Goal: Navigation & Orientation: Understand site structure

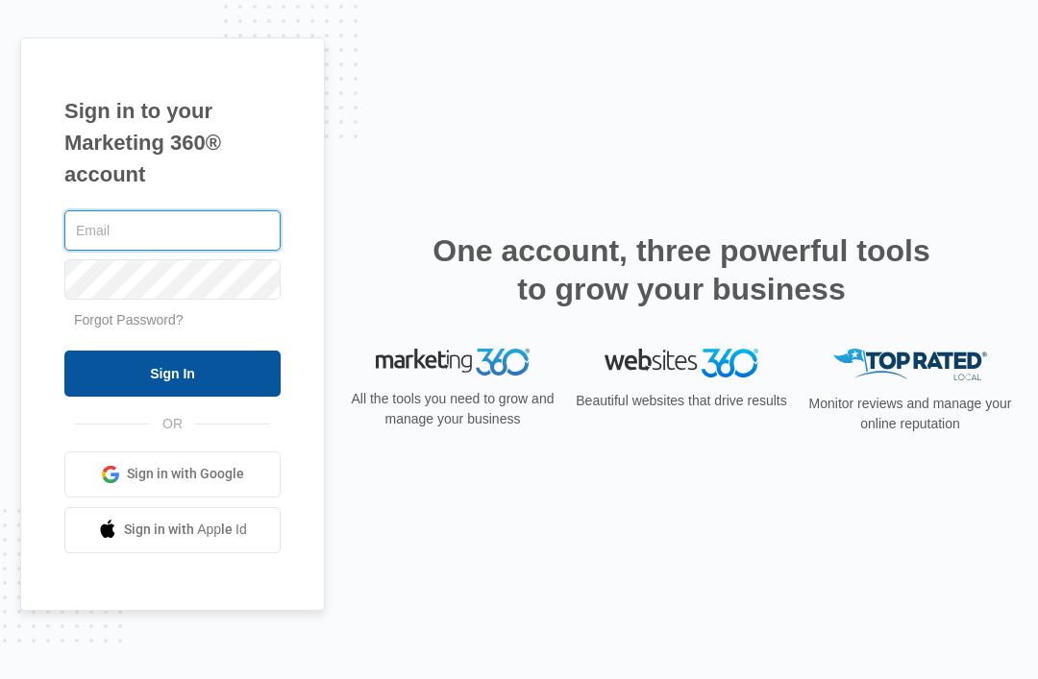
type input "[EMAIL_ADDRESS][DOMAIN_NAME]"
click at [172, 397] on input "Sign In" at bounding box center [172, 374] width 216 height 46
type input "[EMAIL_ADDRESS][DOMAIN_NAME]"
click at [172, 397] on input "Sign In" at bounding box center [172, 374] width 216 height 46
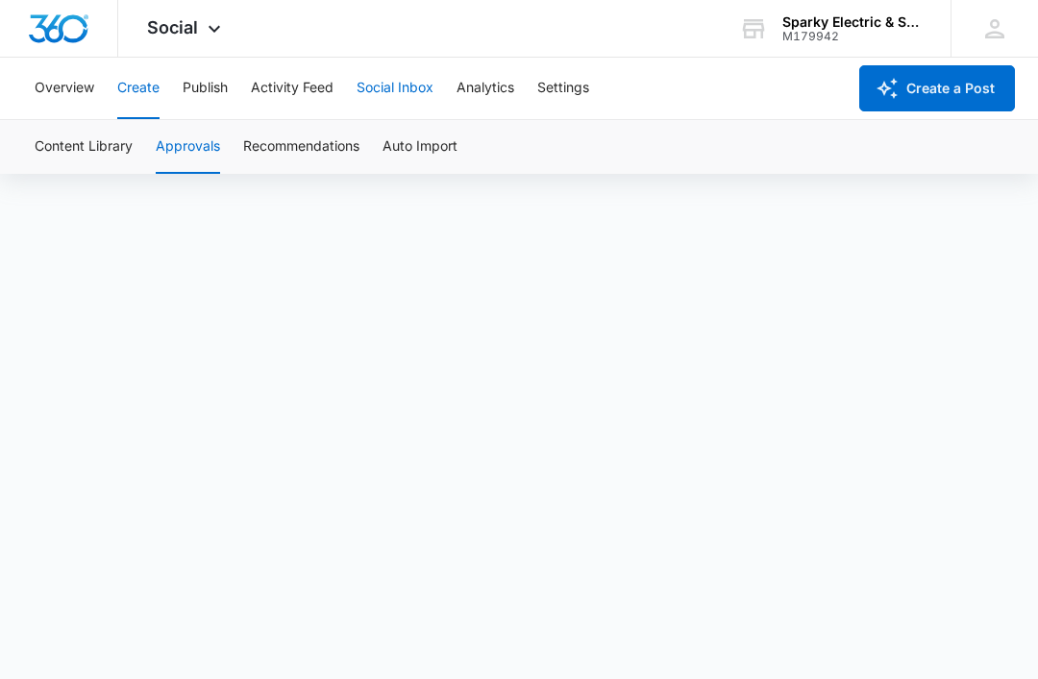
click at [431, 89] on button "Social Inbox" at bounding box center [395, 89] width 77 height 62
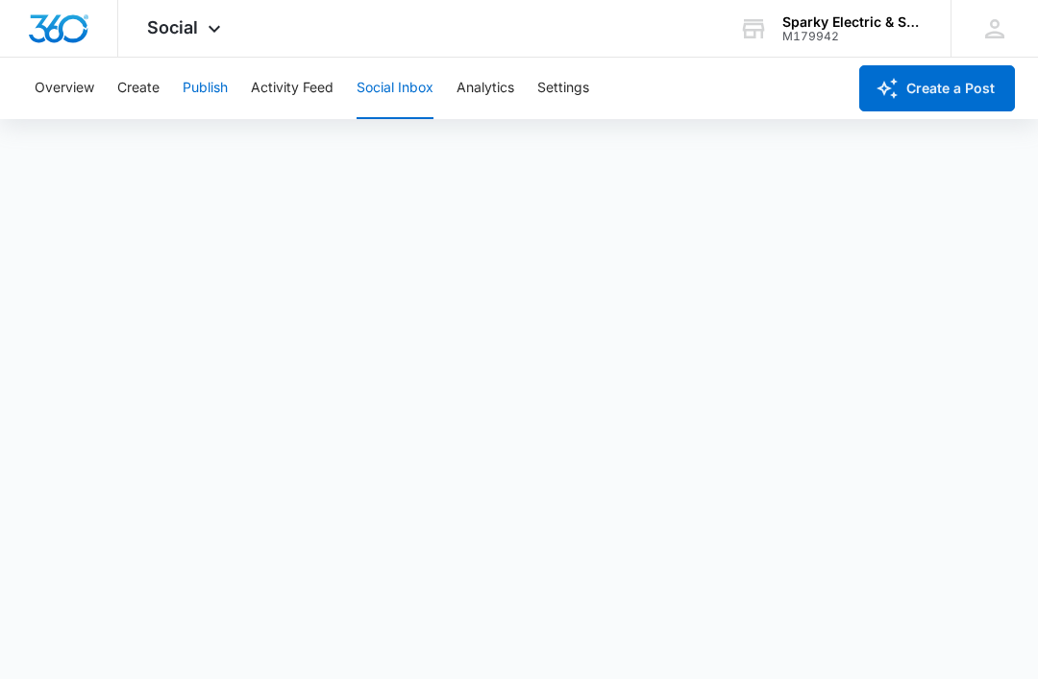
click at [191, 88] on button "Publish" at bounding box center [205, 89] width 45 height 62
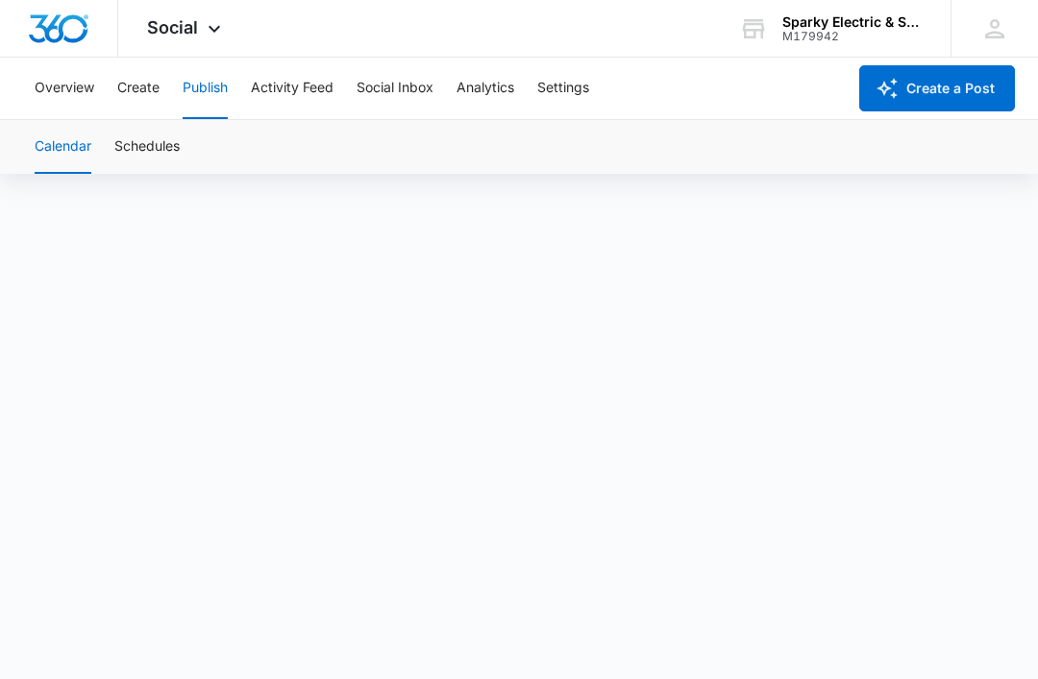
click at [164, 91] on div "Overview Create Publish Activity Feed Social Inbox Analytics Settings" at bounding box center [434, 89] width 823 height 62
click at [136, 93] on button "Create" at bounding box center [138, 89] width 42 height 62
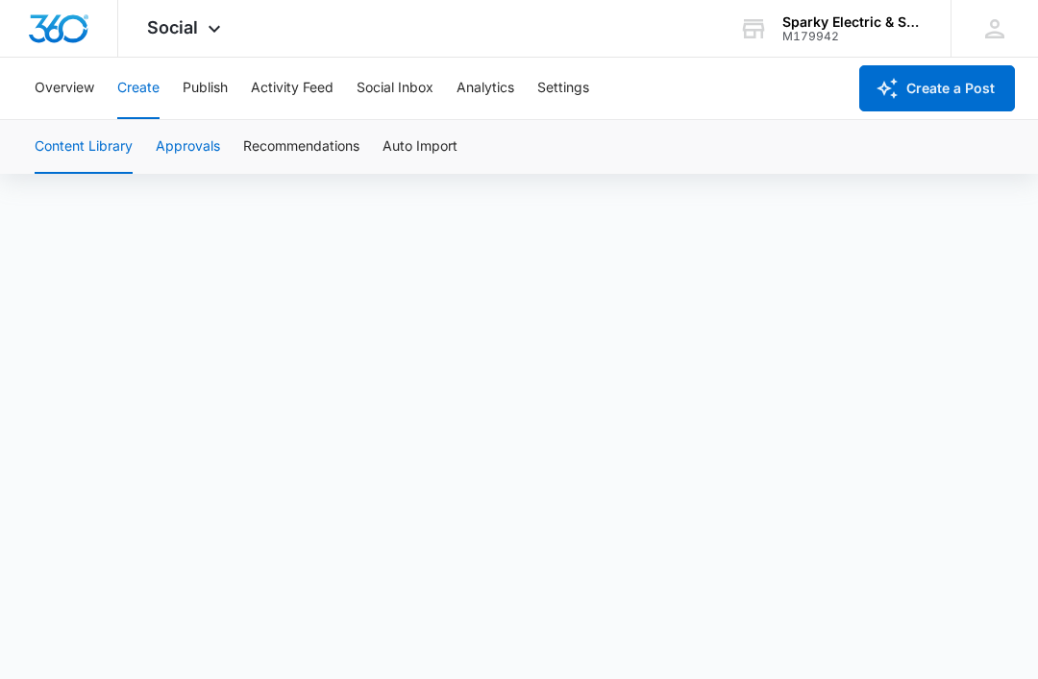
click at [167, 135] on button "Approvals" at bounding box center [188, 147] width 64 height 54
click at [313, 138] on button "Recommendations" at bounding box center [301, 147] width 116 height 54
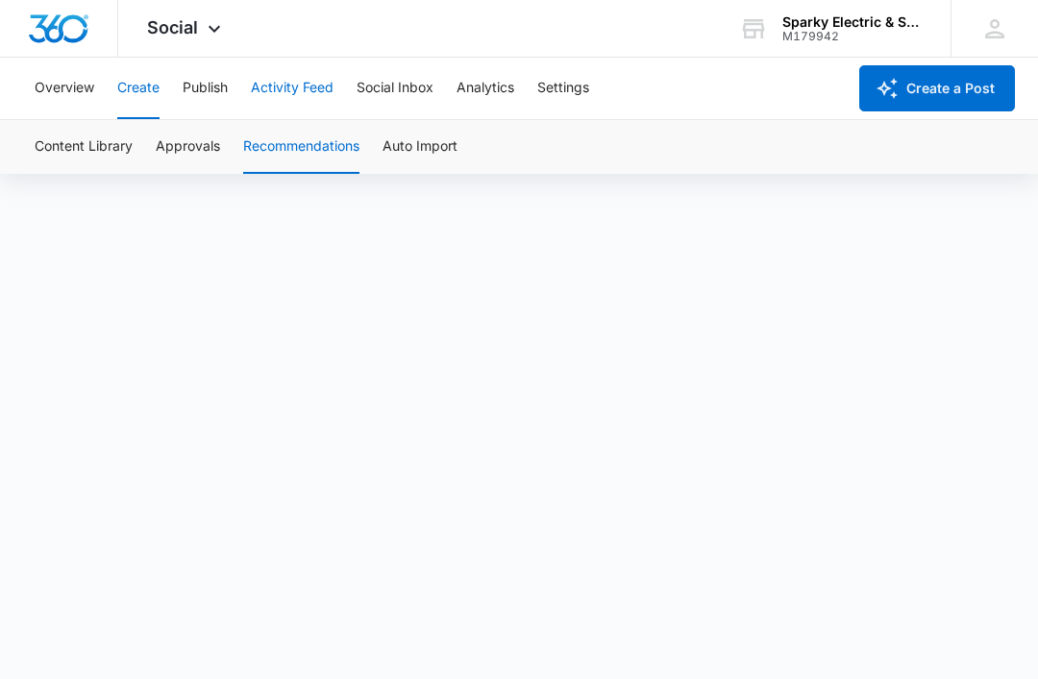
click at [288, 96] on button "Activity Feed" at bounding box center [292, 89] width 83 height 62
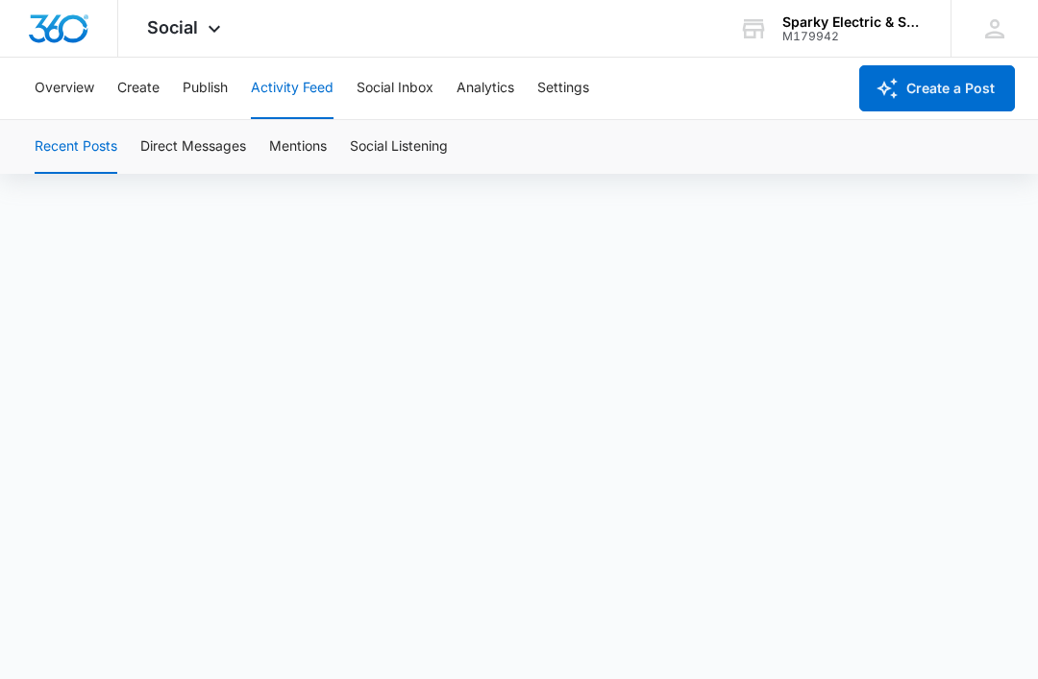
click at [967, 164] on div "Recent Posts Direct Messages Mentions Social Listening" at bounding box center [519, 147] width 992 height 54
click at [228, 159] on button "Direct Messages" at bounding box center [193, 147] width 106 height 54
click at [317, 141] on button "Mentions" at bounding box center [298, 147] width 58 height 54
click at [406, 145] on button "Social Listening" at bounding box center [399, 147] width 98 height 54
click at [372, 86] on button "Social Inbox" at bounding box center [395, 89] width 77 height 62
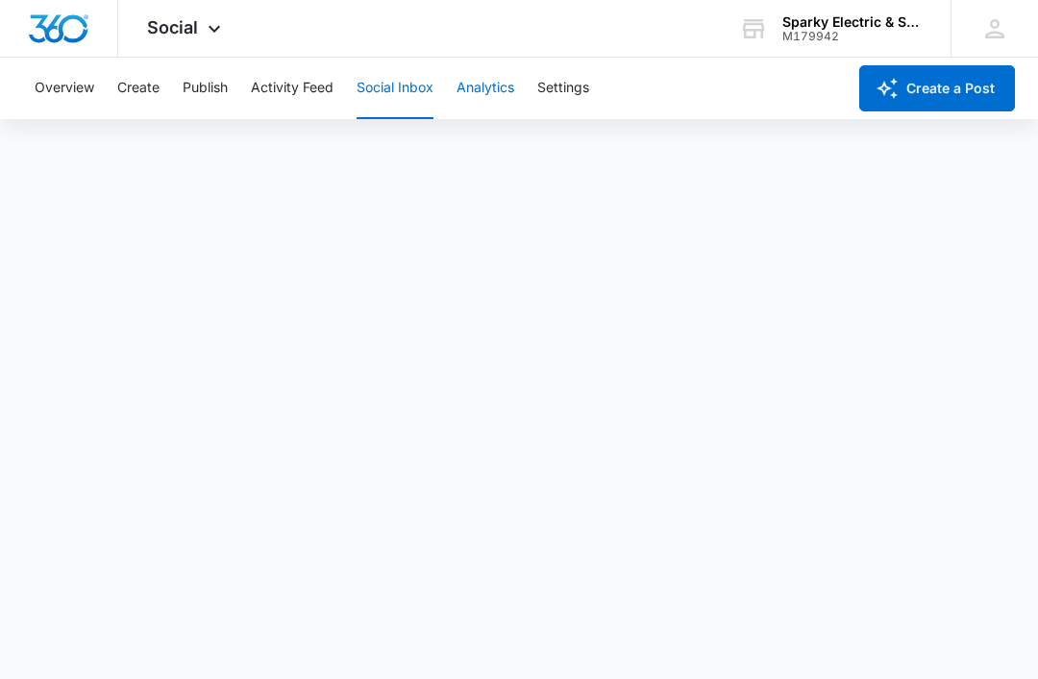
click at [500, 94] on button "Analytics" at bounding box center [485, 89] width 58 height 62
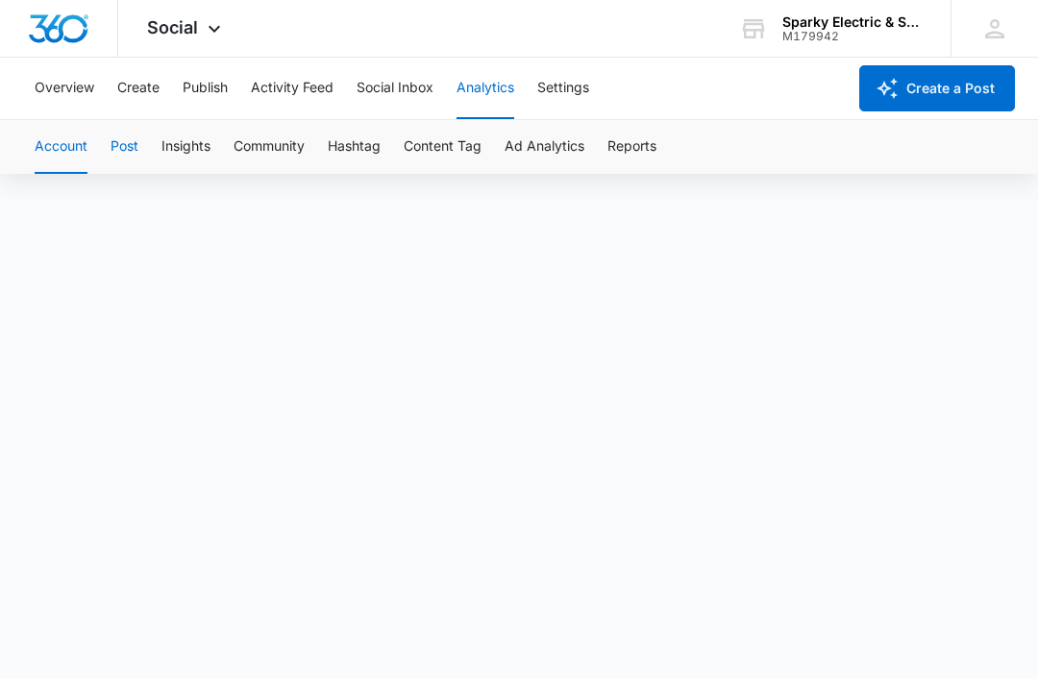
click at [138, 140] on button "Post" at bounding box center [125, 147] width 28 height 54
click at [213, 154] on div "Account Post Insights Community Hashtag Content Tag Ad Analytics Reports" at bounding box center [519, 147] width 992 height 54
click at [191, 140] on button "Insights" at bounding box center [185, 147] width 49 height 54
click at [564, 144] on button "Ad Analytics" at bounding box center [545, 147] width 80 height 54
click at [637, 158] on button "Reports" at bounding box center [631, 147] width 49 height 54
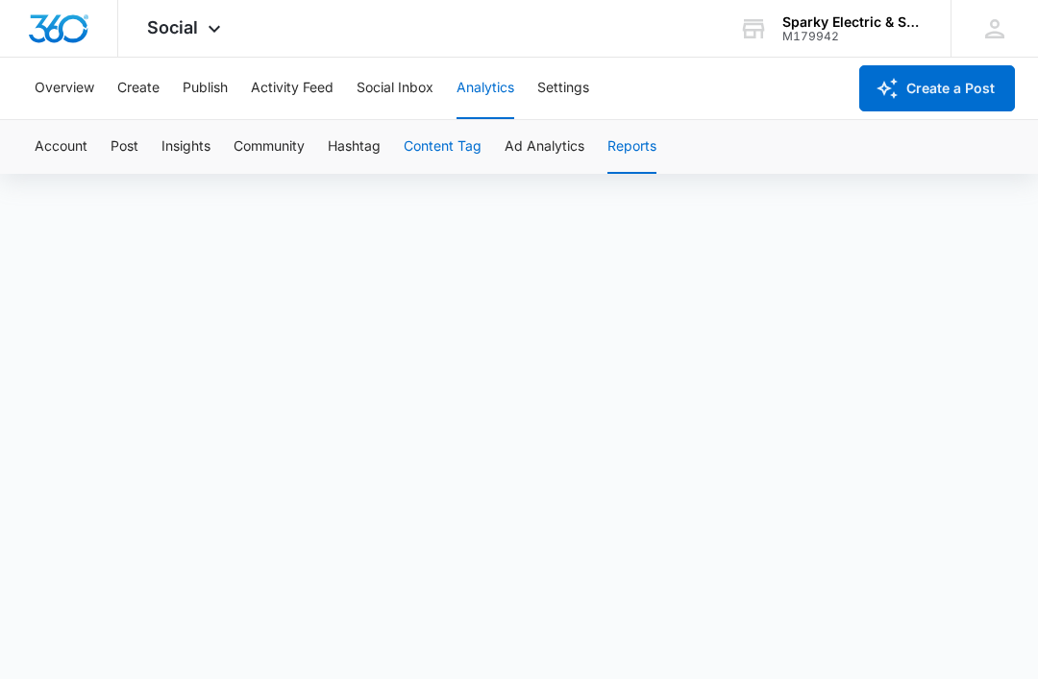
click at [457, 146] on button "Content Tag" at bounding box center [443, 147] width 78 height 54
click at [544, 145] on button "Ad Analytics" at bounding box center [545, 147] width 80 height 54
click at [624, 148] on button "Reports" at bounding box center [631, 147] width 49 height 54
click at [403, 100] on button "Social Inbox" at bounding box center [395, 89] width 77 height 62
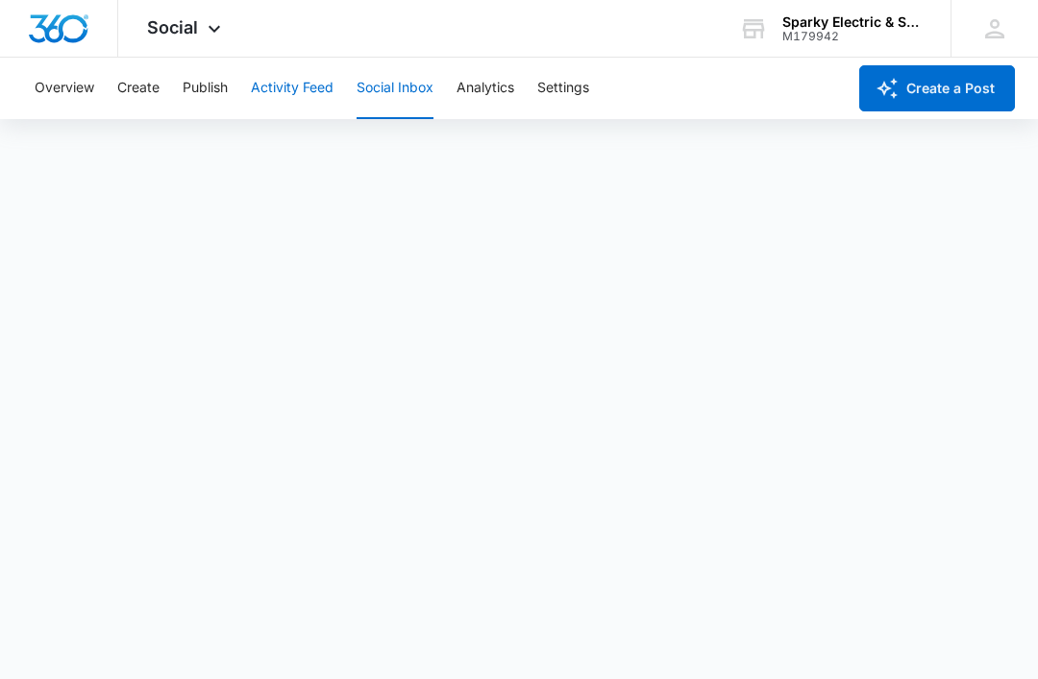
click at [327, 83] on button "Activity Feed" at bounding box center [292, 89] width 83 height 62
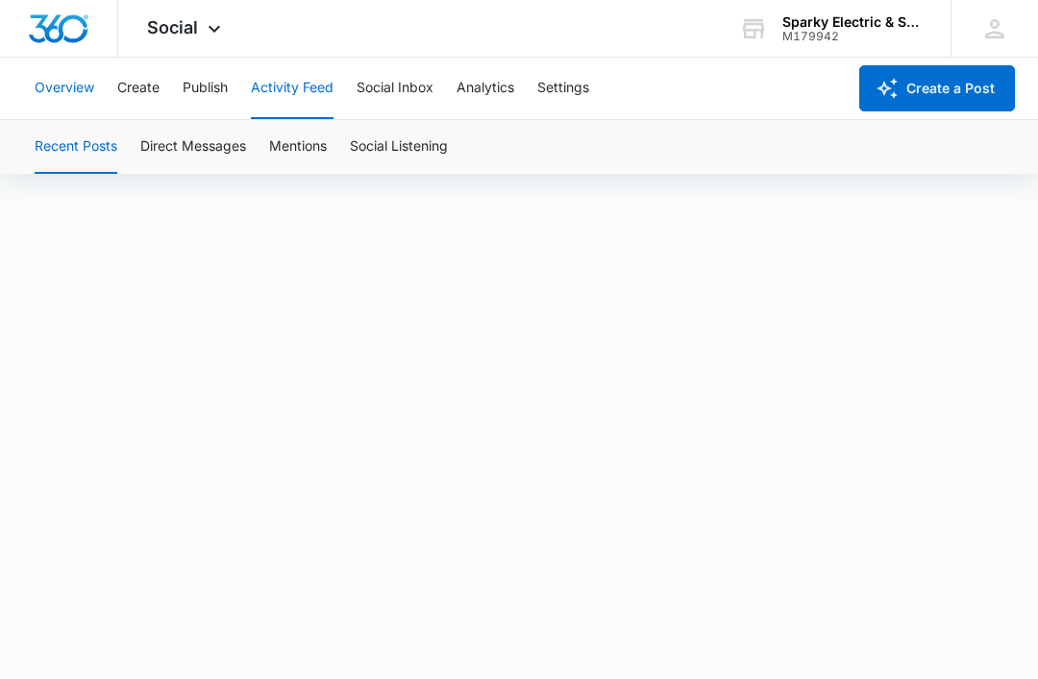
click at [79, 91] on button "Overview" at bounding box center [65, 89] width 60 height 62
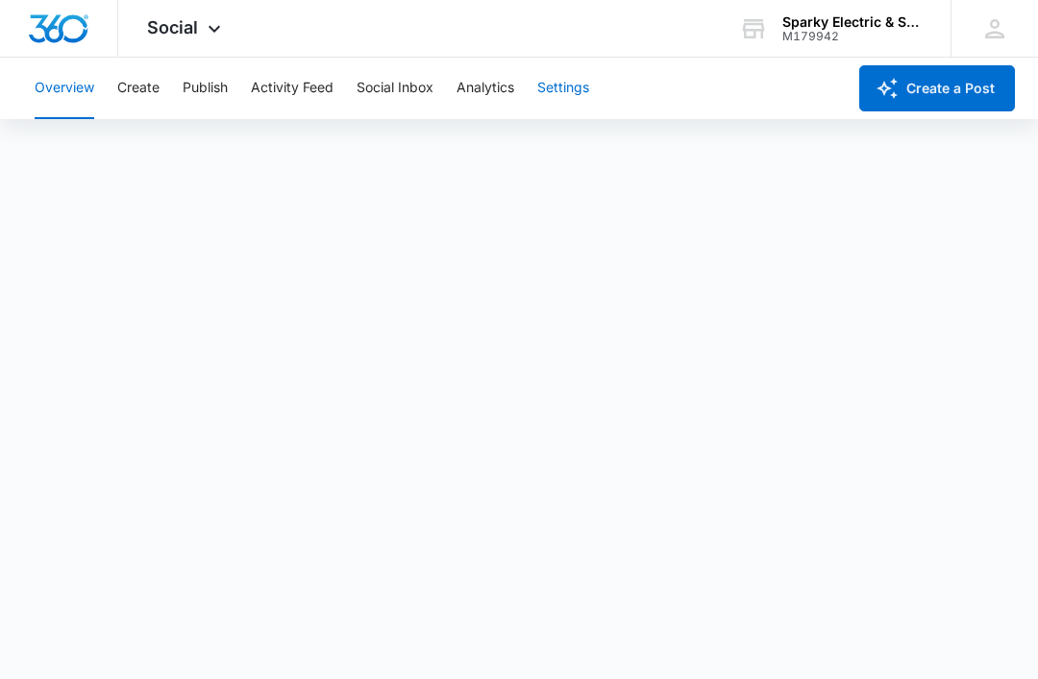
click at [585, 98] on button "Settings" at bounding box center [563, 89] width 52 height 62
